Goal: Entertainment & Leisure: Consume media (video, audio)

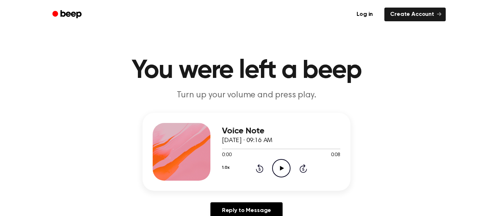
click at [279, 170] on icon "Play Audio" at bounding box center [281, 168] width 18 height 18
click at [287, 167] on icon "Play Audio" at bounding box center [281, 168] width 18 height 18
click at [277, 171] on icon "Play Audio" at bounding box center [281, 168] width 18 height 18
click at [275, 167] on icon "Play Audio" at bounding box center [281, 168] width 18 height 18
click at [276, 174] on icon "Play Audio" at bounding box center [281, 168] width 18 height 18
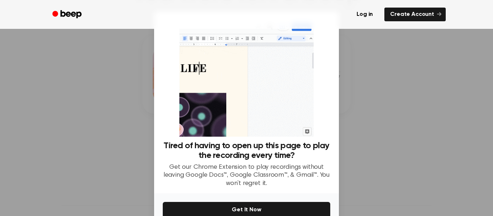
scroll to position [38, 0]
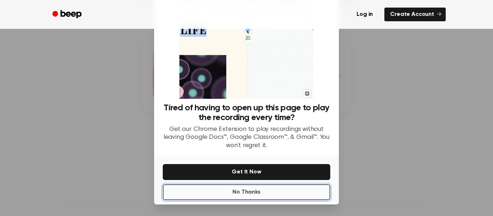
click at [279, 192] on button "No Thanks" at bounding box center [246, 192] width 167 height 16
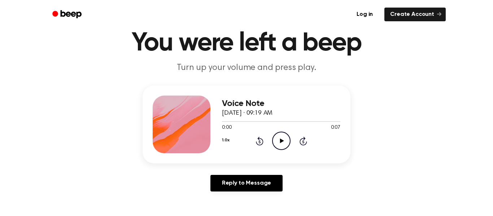
scroll to position [27, 0]
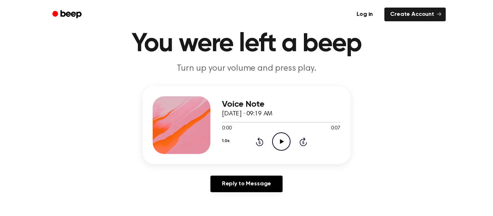
click at [272, 141] on icon "Play Audio" at bounding box center [281, 141] width 18 height 18
click at [275, 143] on icon "Play Audio" at bounding box center [281, 141] width 18 height 18
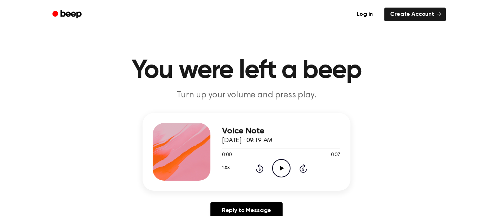
click at [274, 172] on icon "Play Audio" at bounding box center [281, 168] width 18 height 18
click at [278, 174] on icon "Play Audio" at bounding box center [281, 168] width 18 height 18
click at [283, 163] on icon "Play Audio" at bounding box center [281, 168] width 18 height 18
click at [280, 176] on icon "Play Audio" at bounding box center [281, 168] width 18 height 18
click at [282, 163] on icon "Play Audio" at bounding box center [281, 168] width 18 height 18
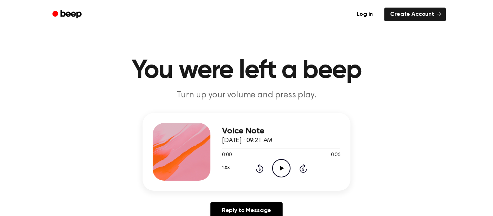
click at [281, 177] on circle at bounding box center [281, 168] width 18 height 18
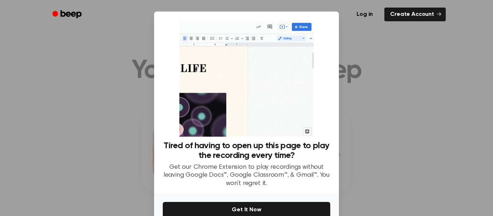
scroll to position [38, 0]
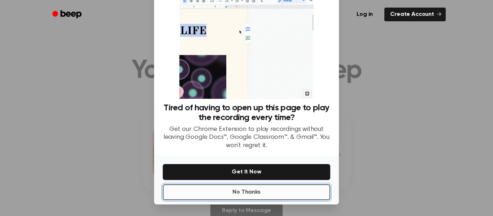
click at [205, 192] on button "No Thanks" at bounding box center [246, 192] width 167 height 16
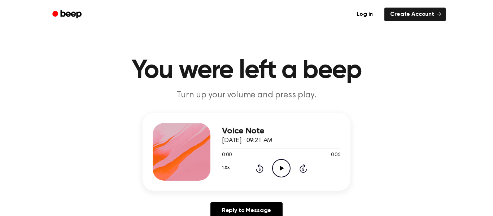
click at [273, 166] on icon "Play Audio" at bounding box center [281, 168] width 18 height 18
click at [285, 167] on icon "Play Audio" at bounding box center [281, 168] width 18 height 18
click at [280, 171] on icon "Play Audio" at bounding box center [281, 168] width 18 height 18
